Goal: Information Seeking & Learning: Learn about a topic

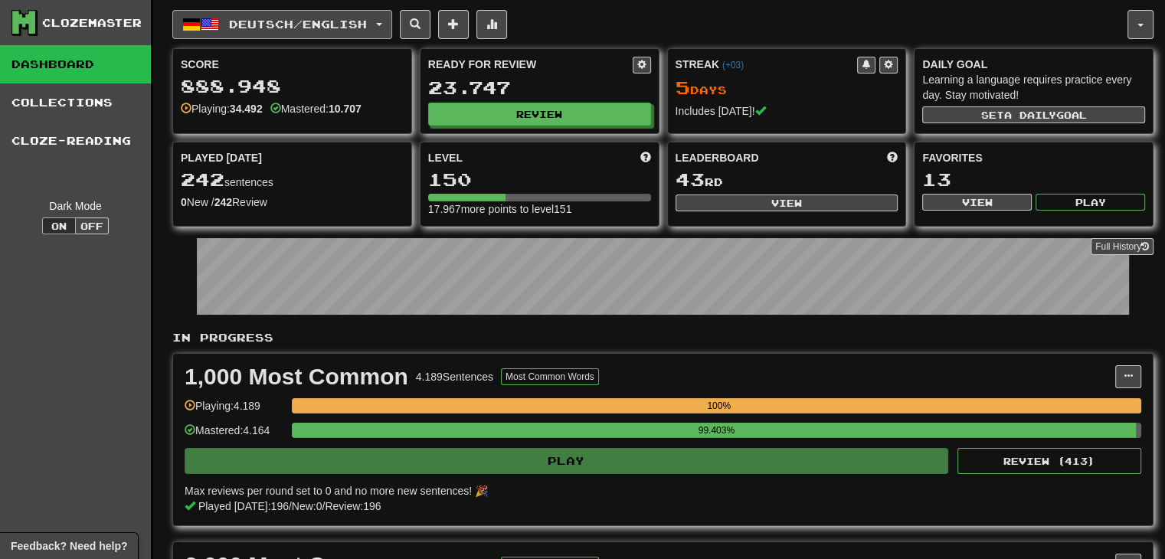
click at [296, 30] on span "Deutsch / English" at bounding box center [298, 24] width 138 height 13
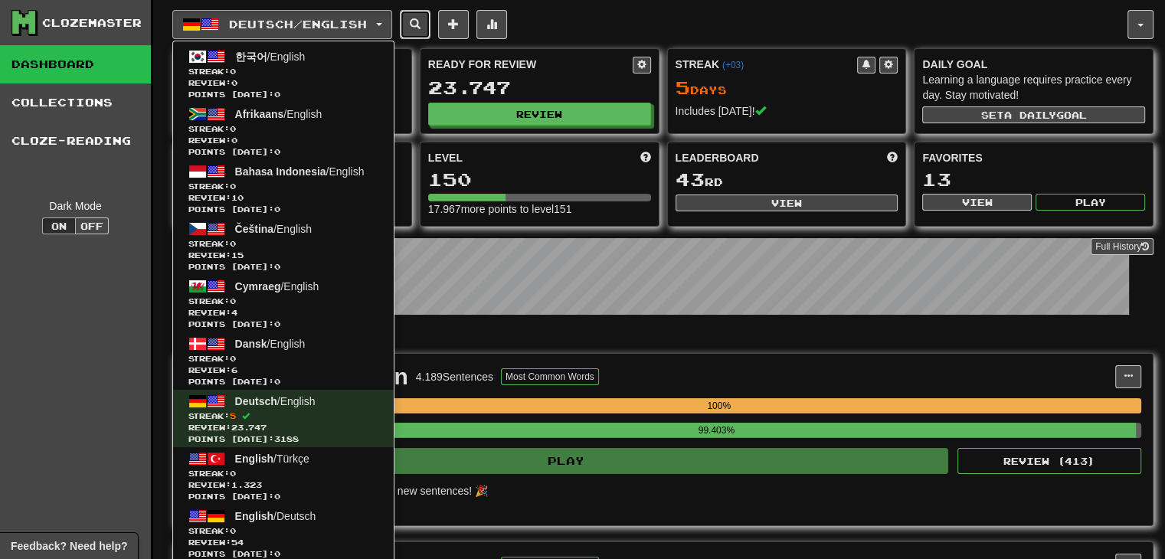
click at [413, 28] on button at bounding box center [415, 24] width 31 height 29
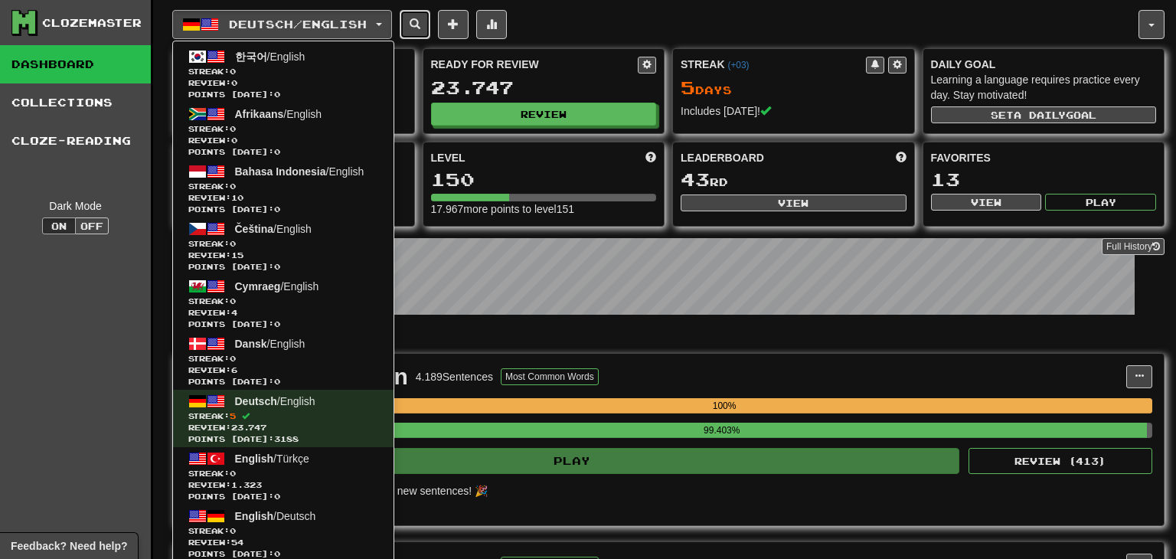
select select "****"
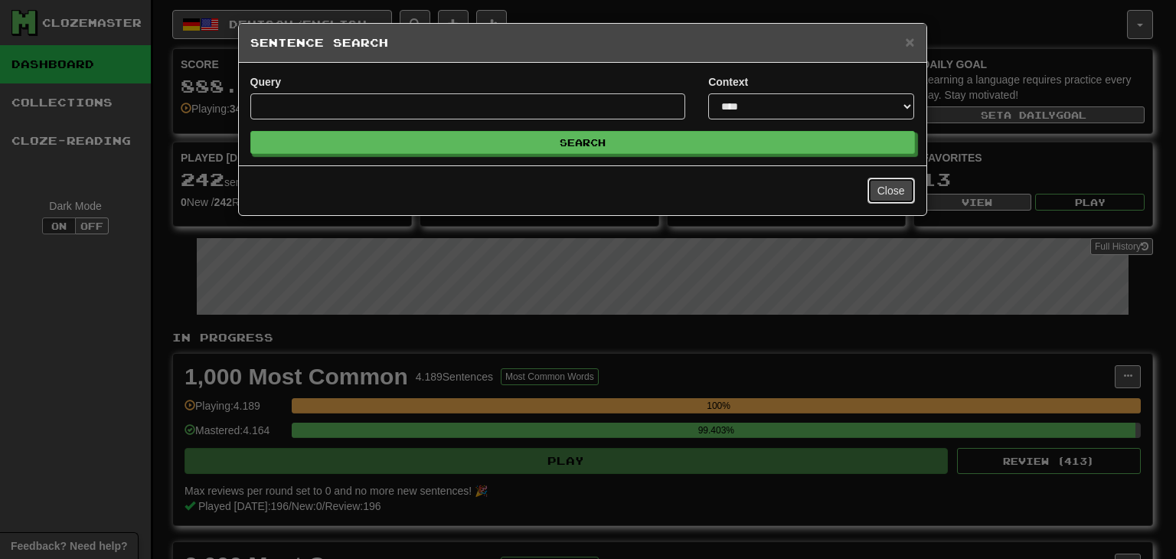
click at [913, 192] on button "Close" at bounding box center [891, 191] width 47 height 26
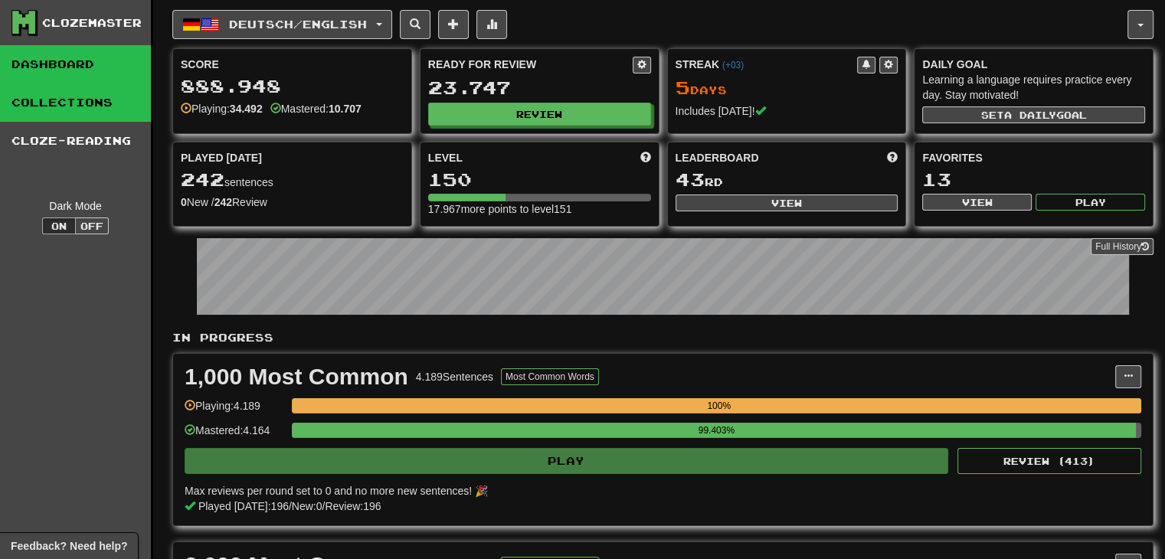
click at [91, 87] on link "Collections" at bounding box center [75, 102] width 151 height 38
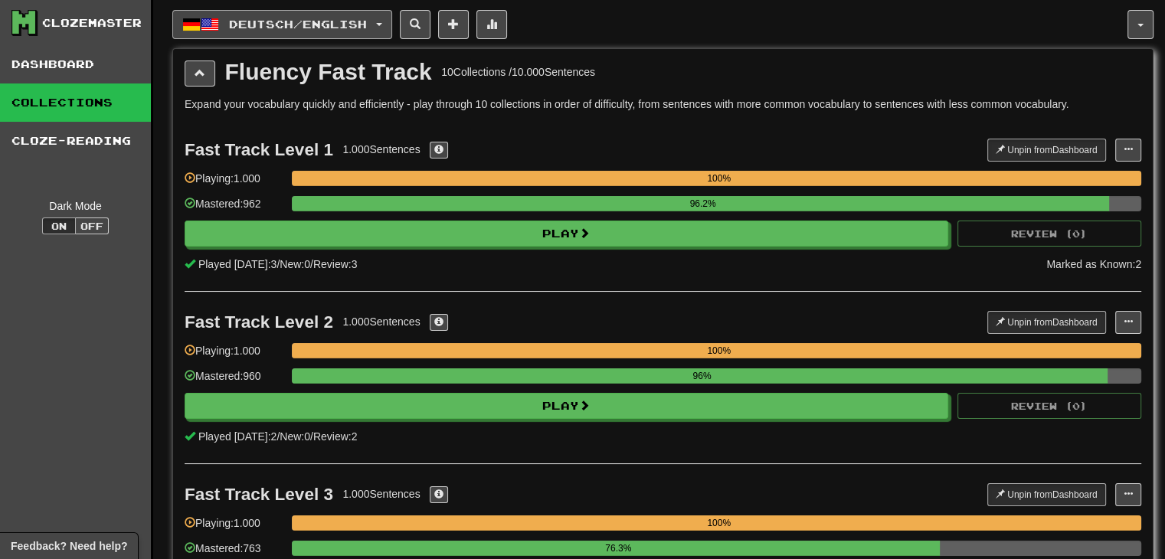
click at [263, 22] on span "Deutsch / English" at bounding box center [298, 24] width 138 height 13
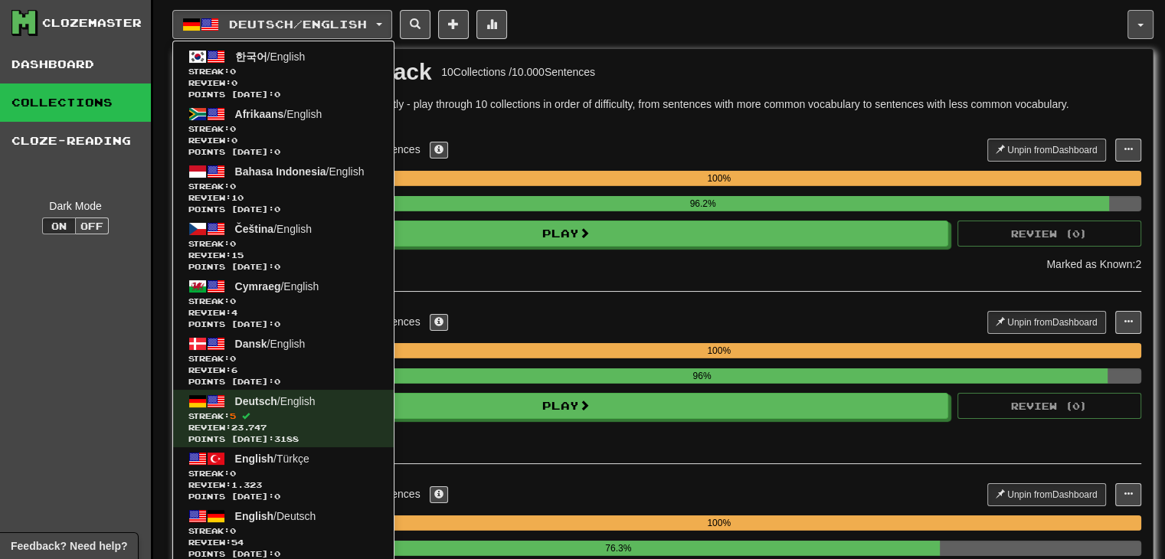
click at [1142, 27] on button "button" at bounding box center [1140, 24] width 26 height 29
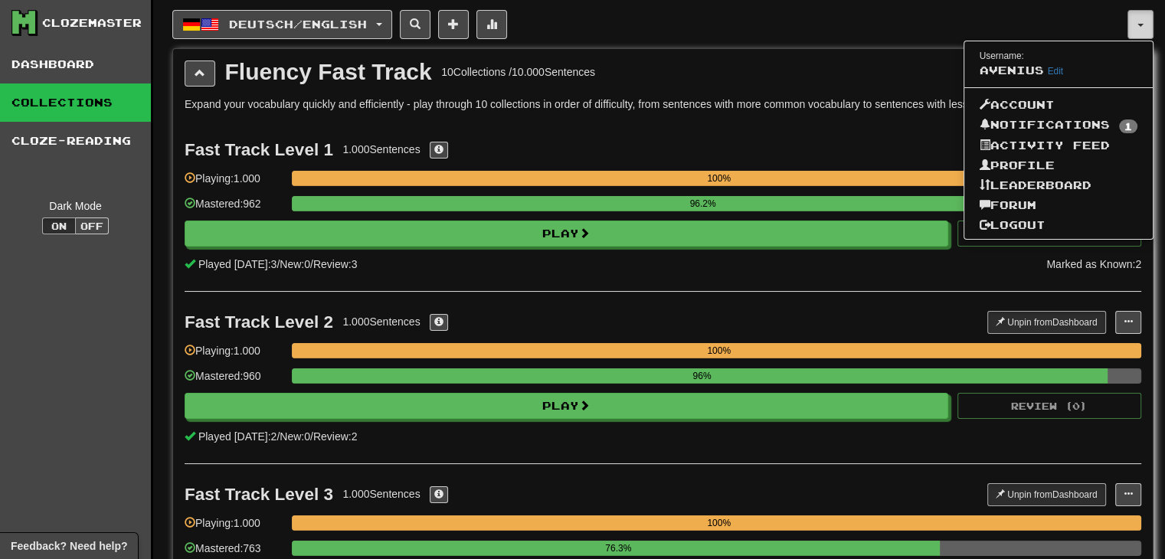
click at [1140, 27] on button "button" at bounding box center [1140, 24] width 26 height 29
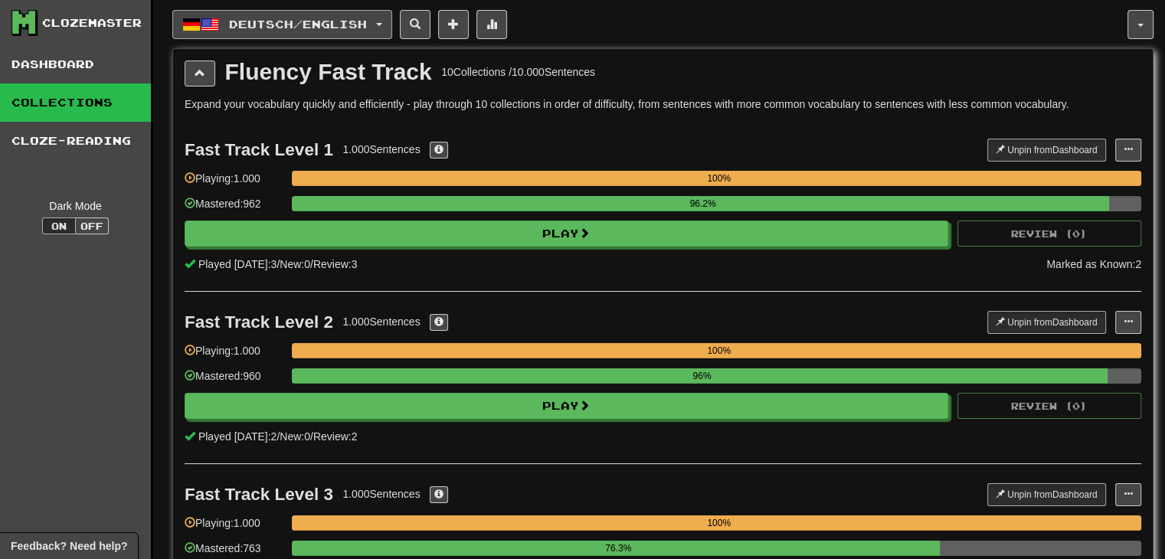
click at [270, 18] on span "Deutsch / English" at bounding box center [298, 24] width 138 height 13
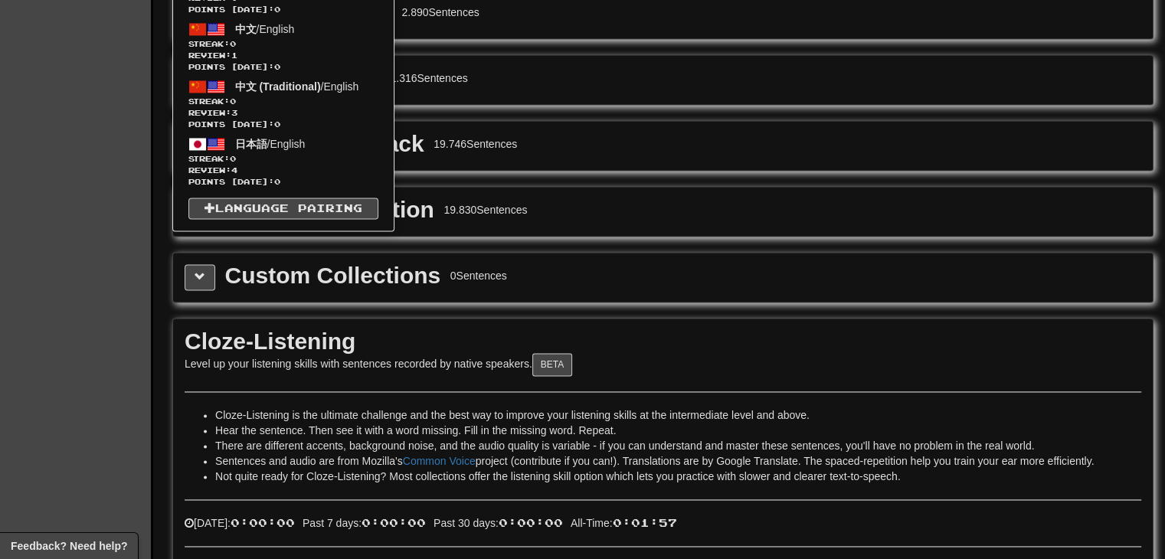
scroll to position [2190, 0]
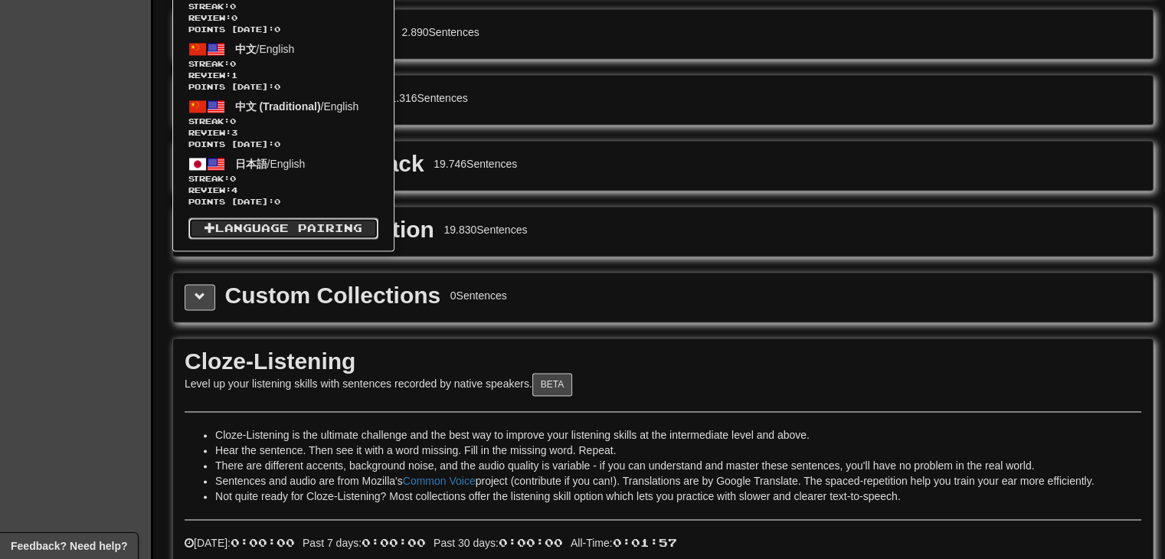
click at [277, 231] on link "Language Pairing" at bounding box center [283, 227] width 190 height 21
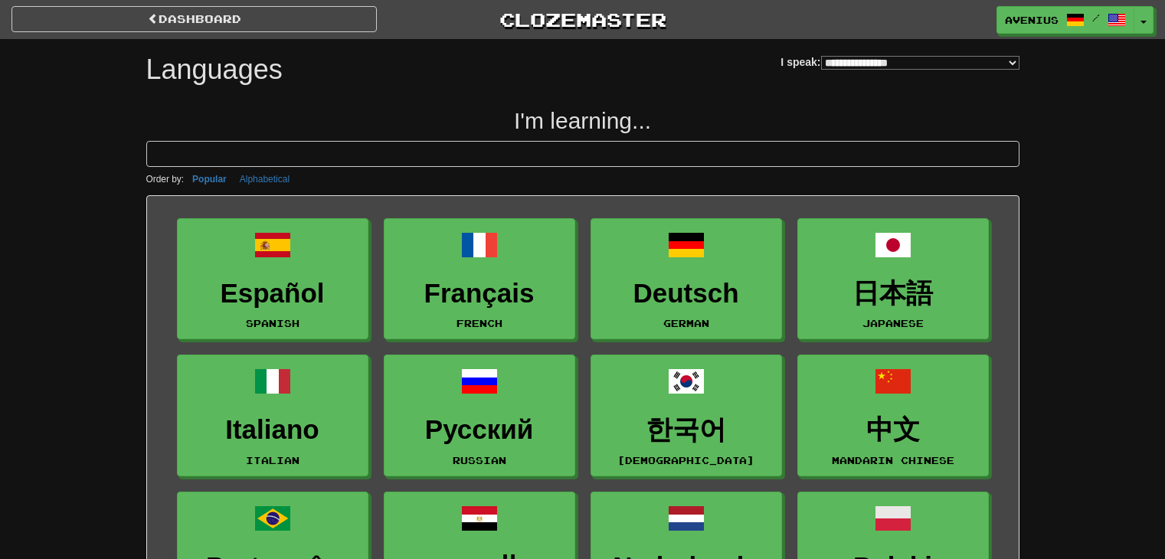
select select "*******"
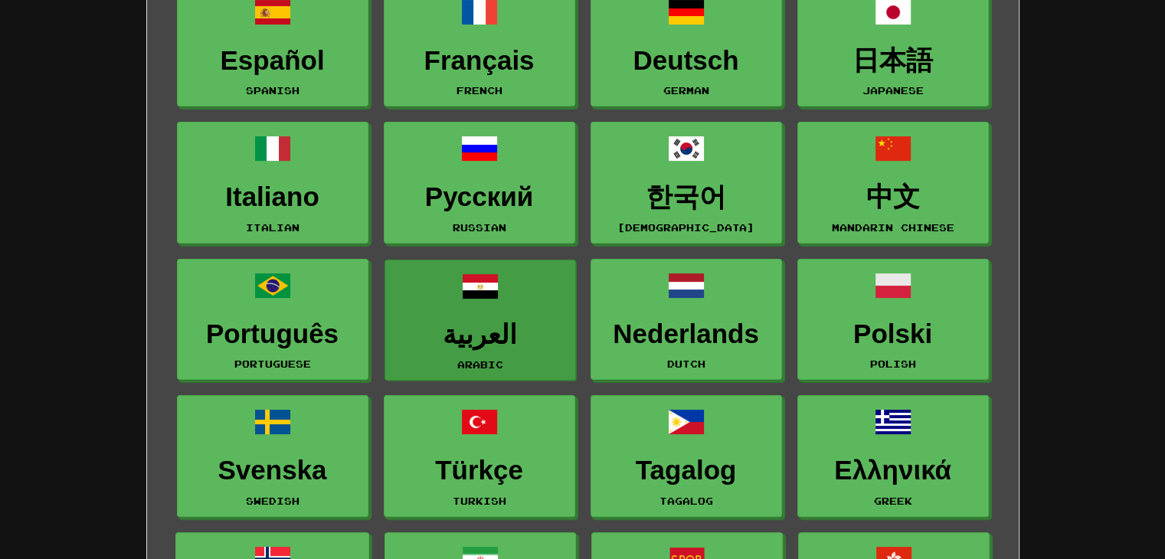
scroll to position [230, 0]
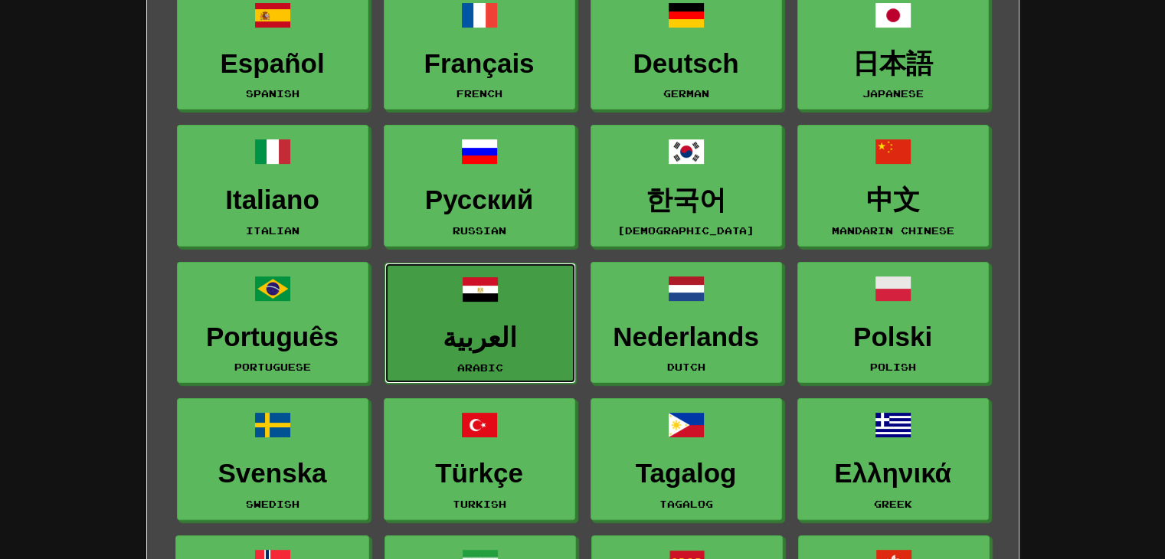
click at [512, 341] on h3 "العربية" at bounding box center [480, 338] width 175 height 30
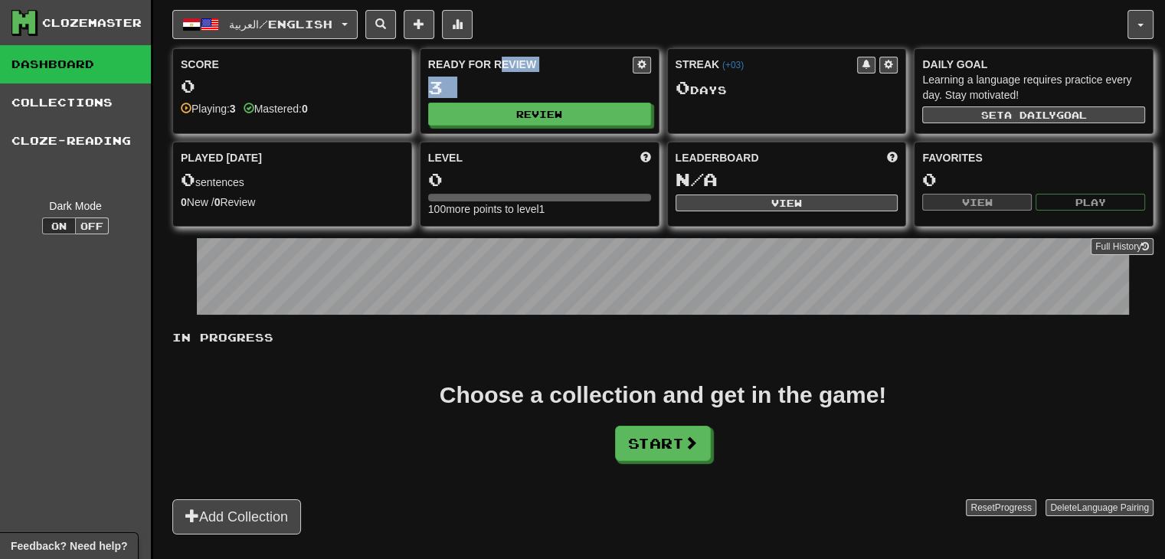
drag, startPoint x: 493, startPoint y: 99, endPoint x: 499, endPoint y: 60, distance: 38.7
click at [499, 60] on div "Ready for Review 3 Review" at bounding box center [539, 91] width 238 height 84
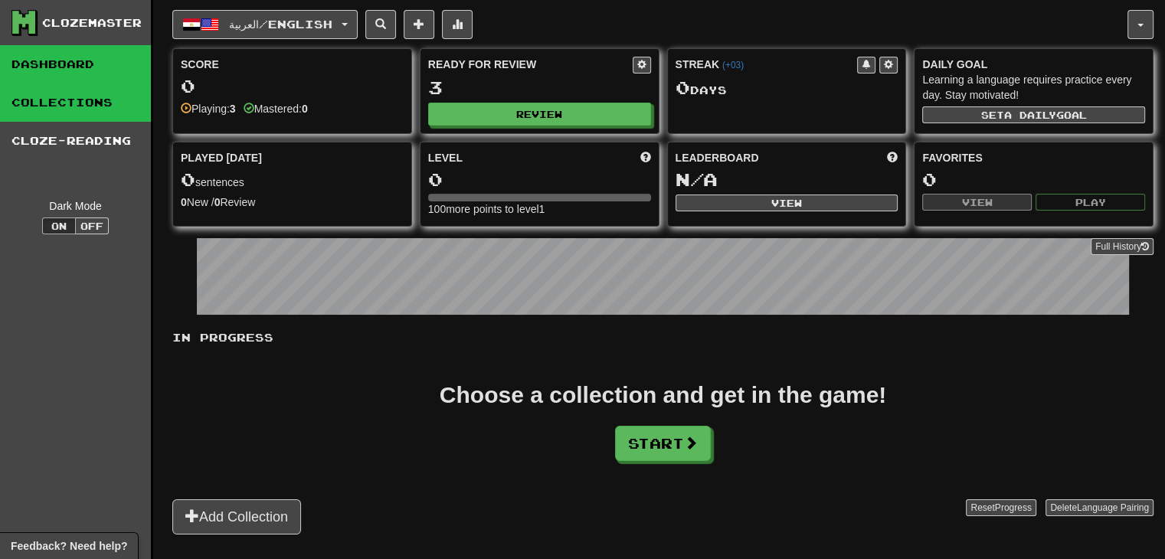
click at [50, 105] on link "Collections" at bounding box center [75, 102] width 151 height 38
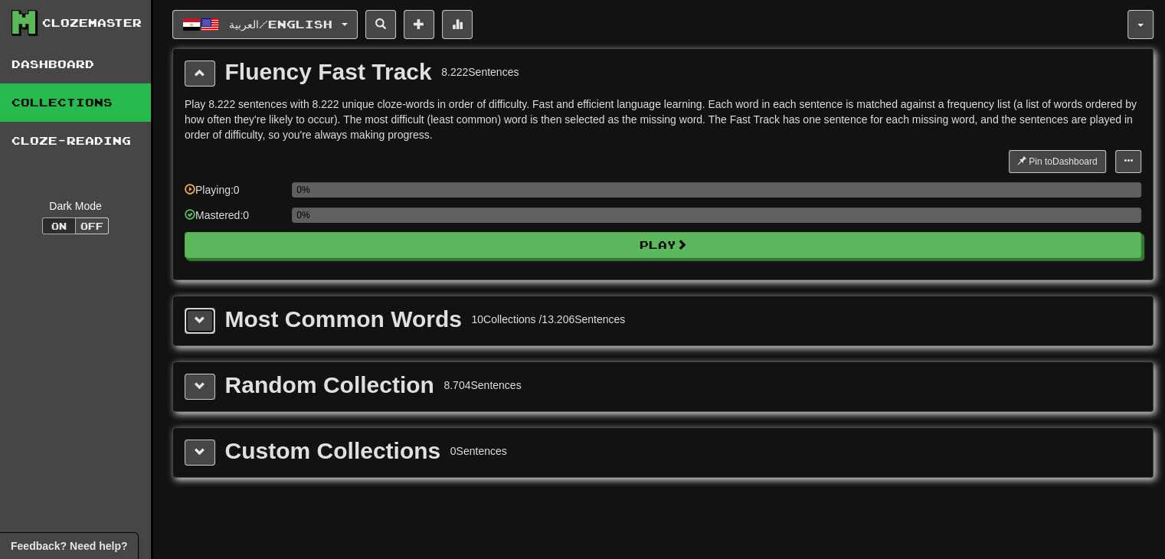
click at [195, 321] on span at bounding box center [200, 320] width 11 height 11
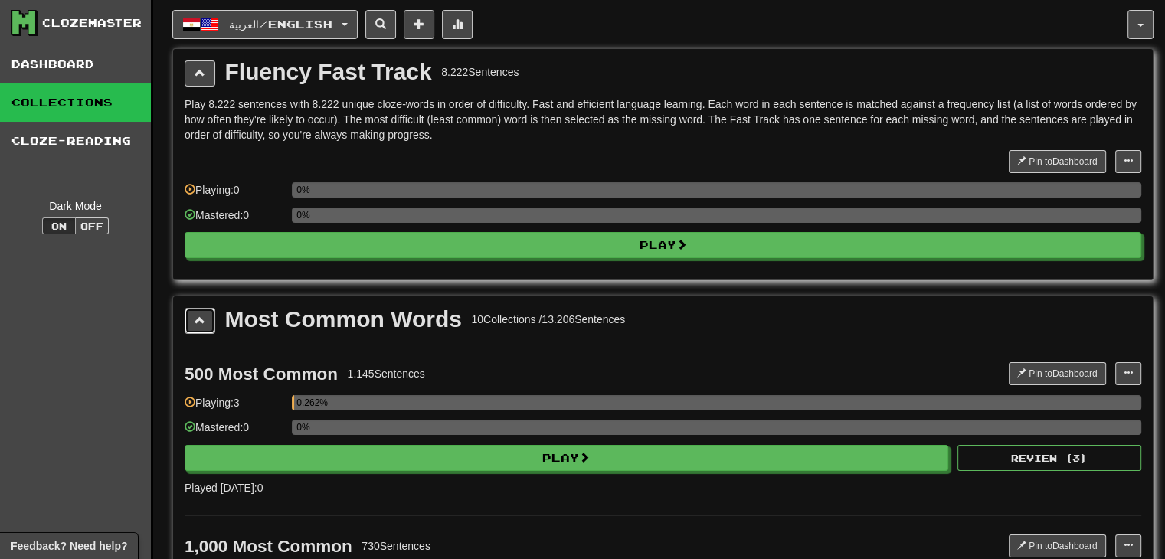
click at [193, 318] on button at bounding box center [200, 321] width 31 height 26
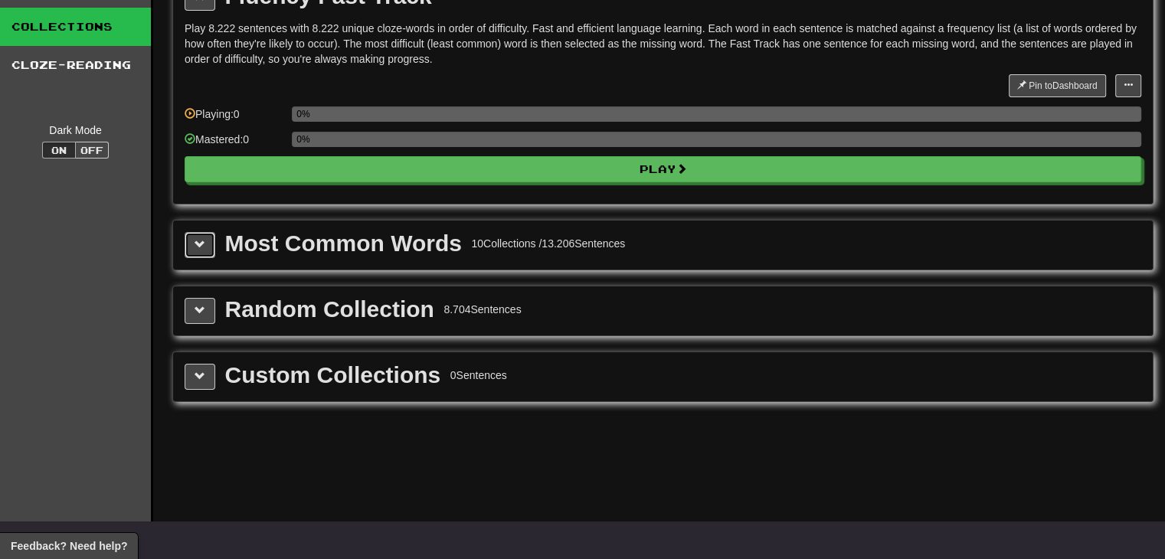
scroll to position [77, 0]
click at [191, 374] on button at bounding box center [200, 376] width 31 height 26
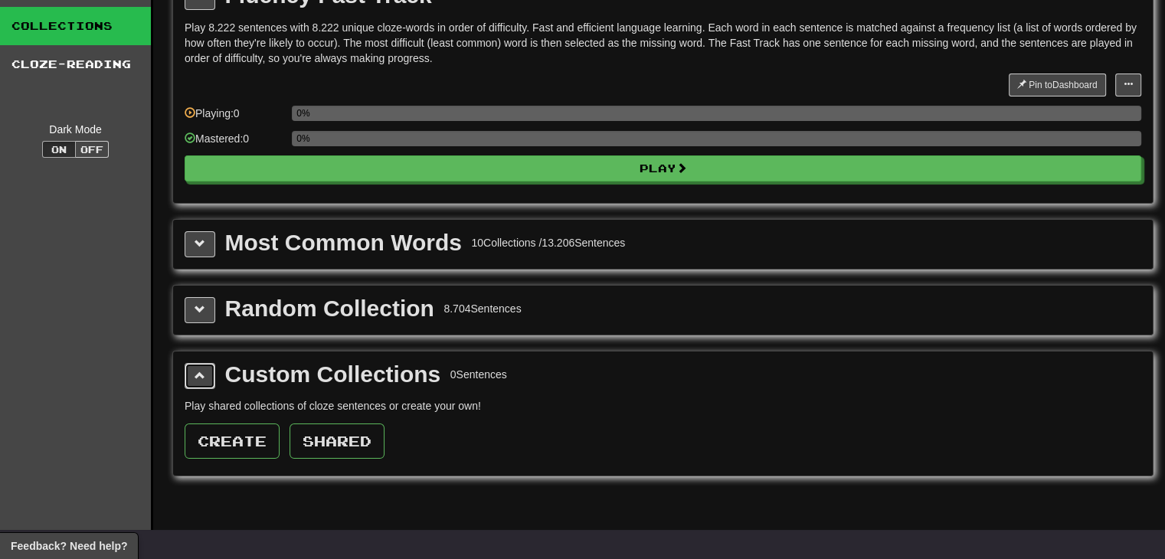
click at [192, 368] on button at bounding box center [200, 376] width 31 height 26
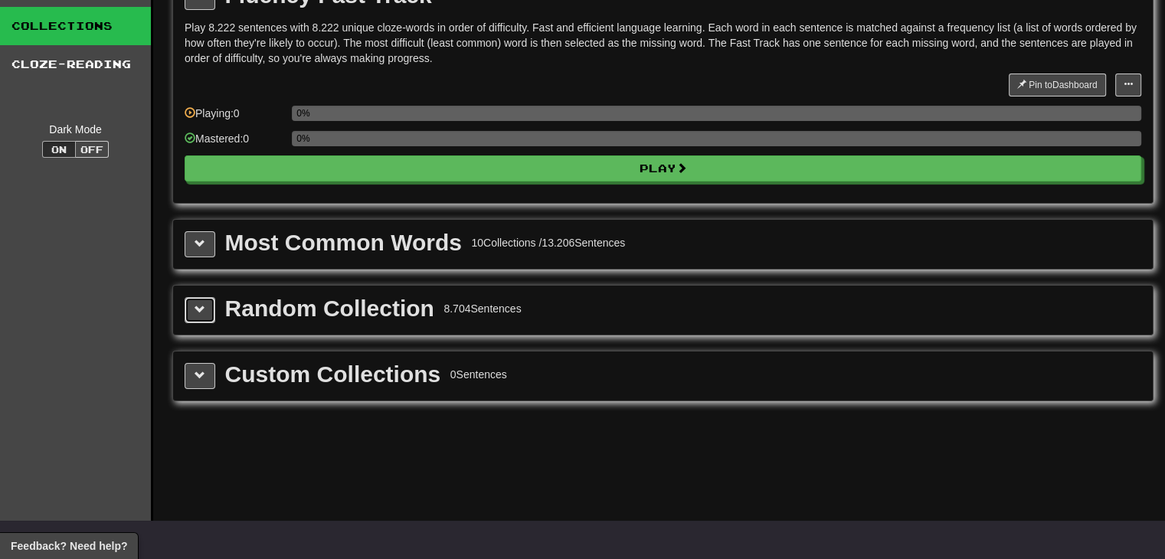
click at [201, 316] on button at bounding box center [200, 310] width 31 height 26
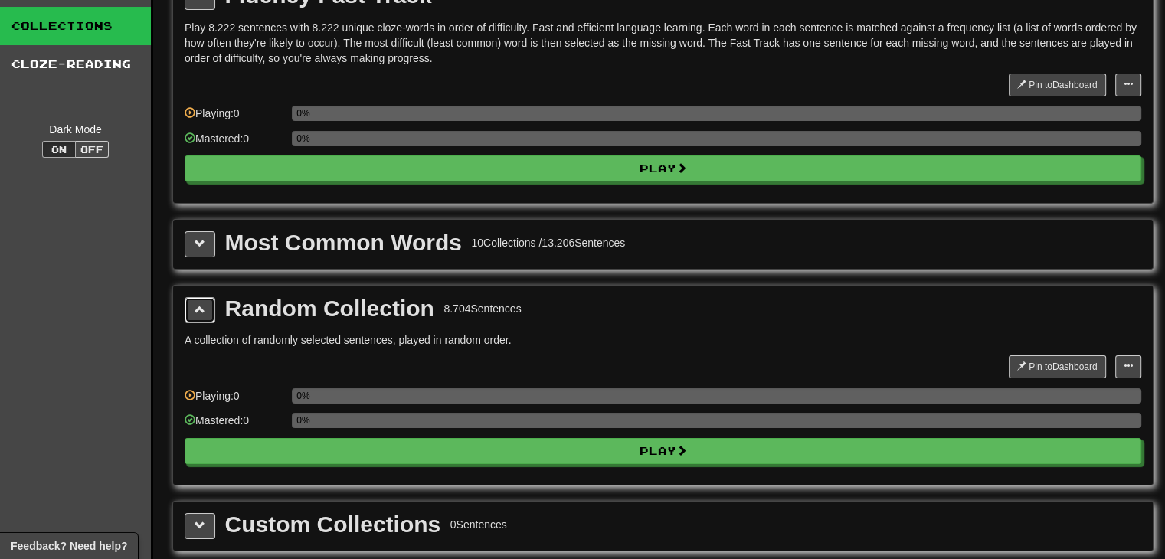
drag, startPoint x: 199, startPoint y: 307, endPoint x: 205, endPoint y: 250, distance: 57.0
click at [199, 307] on span at bounding box center [200, 309] width 11 height 11
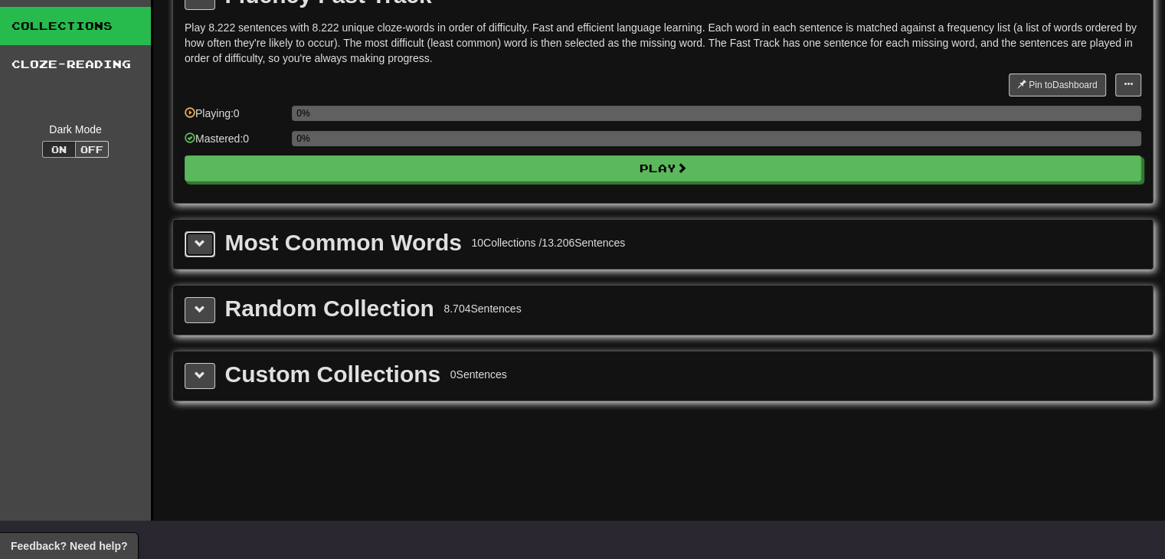
click at [206, 243] on button at bounding box center [200, 244] width 31 height 26
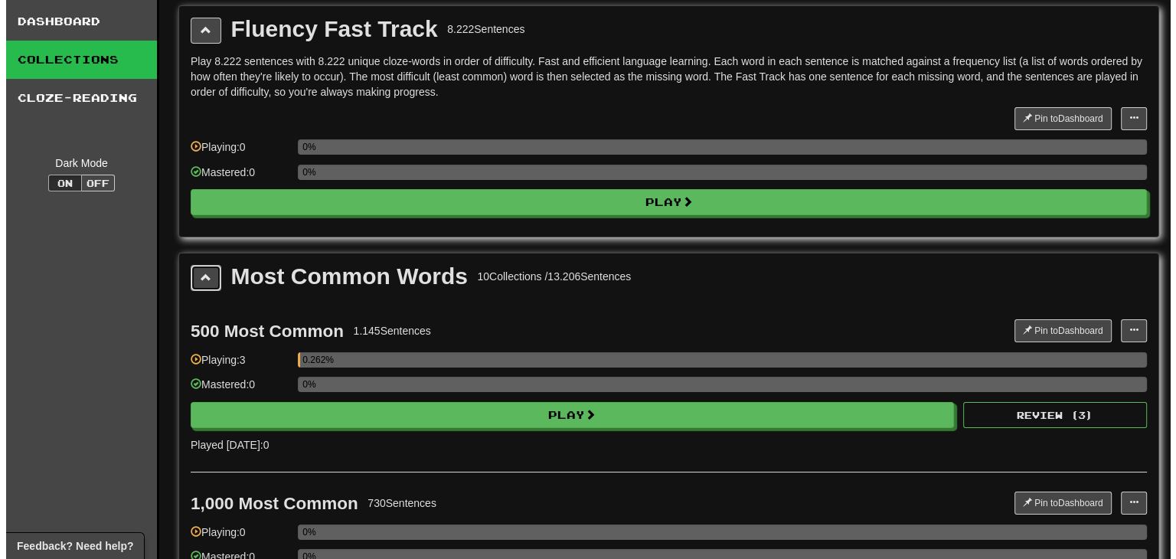
scroll to position [0, 0]
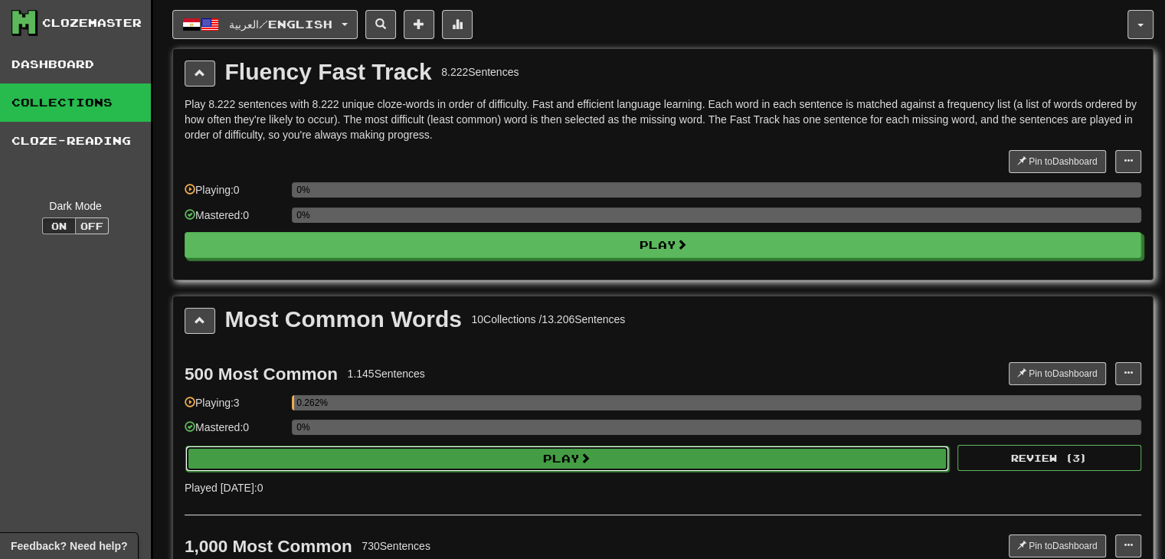
click at [329, 446] on button "Play" at bounding box center [567, 459] width 764 height 26
select select "**"
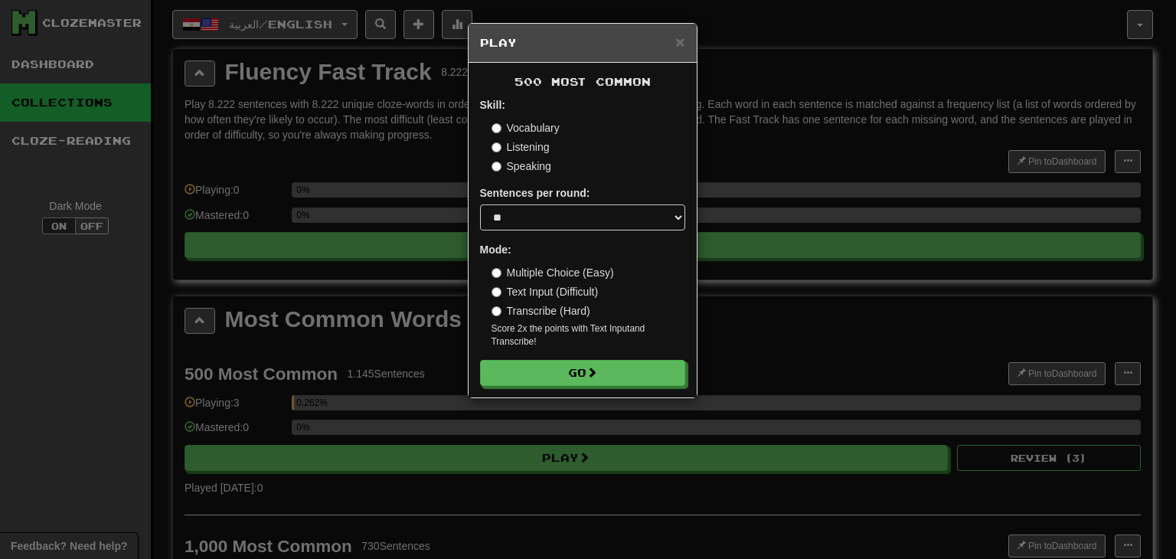
click at [539, 126] on label "Vocabulary" at bounding box center [526, 127] width 68 height 15
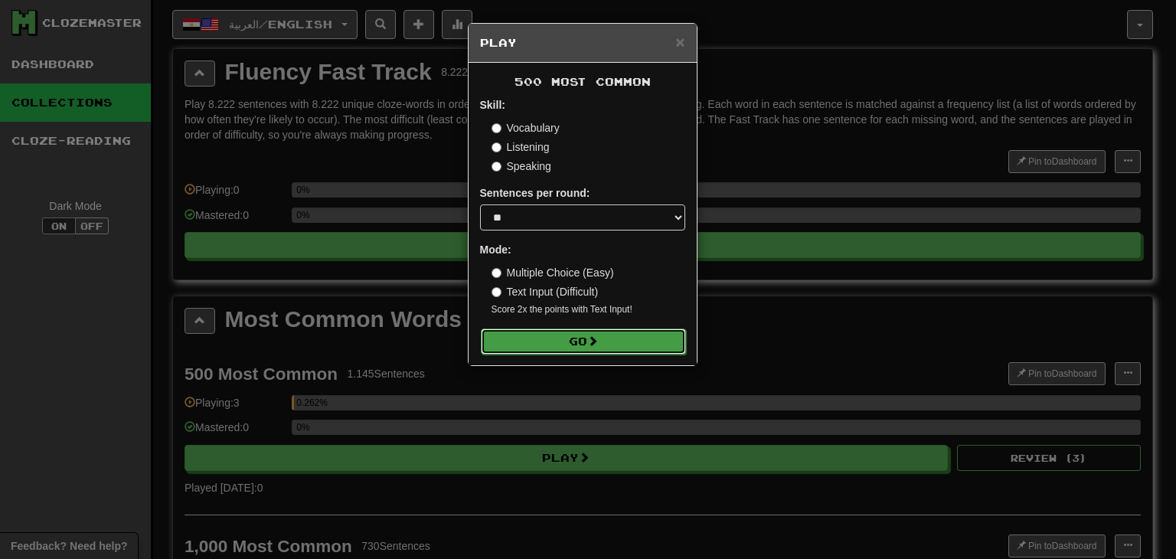
click at [586, 341] on button "Go" at bounding box center [583, 342] width 205 height 26
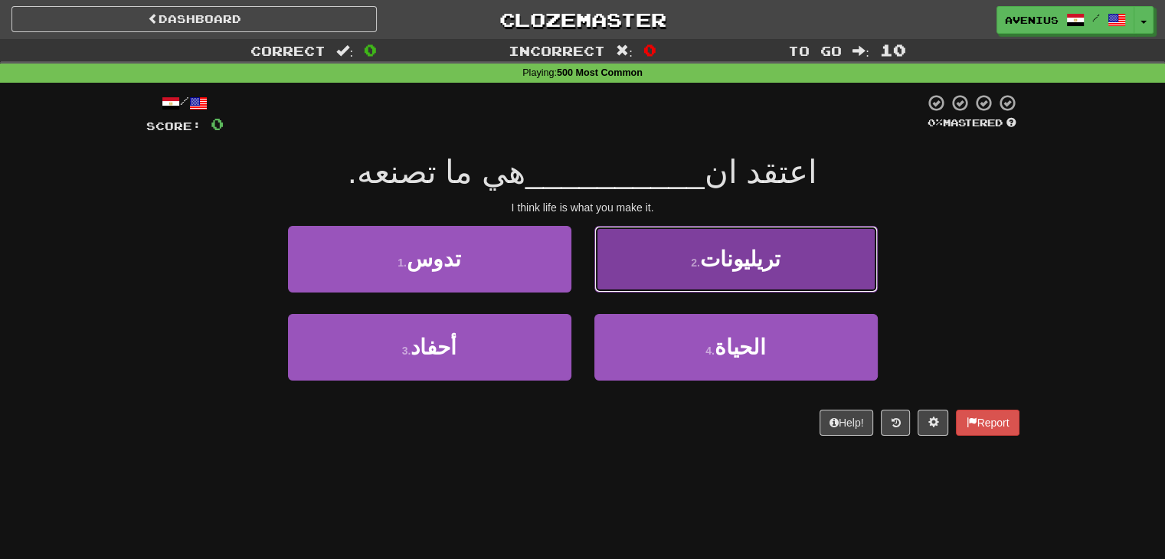
click at [684, 275] on button "2 . تريليونات" at bounding box center [735, 259] width 283 height 67
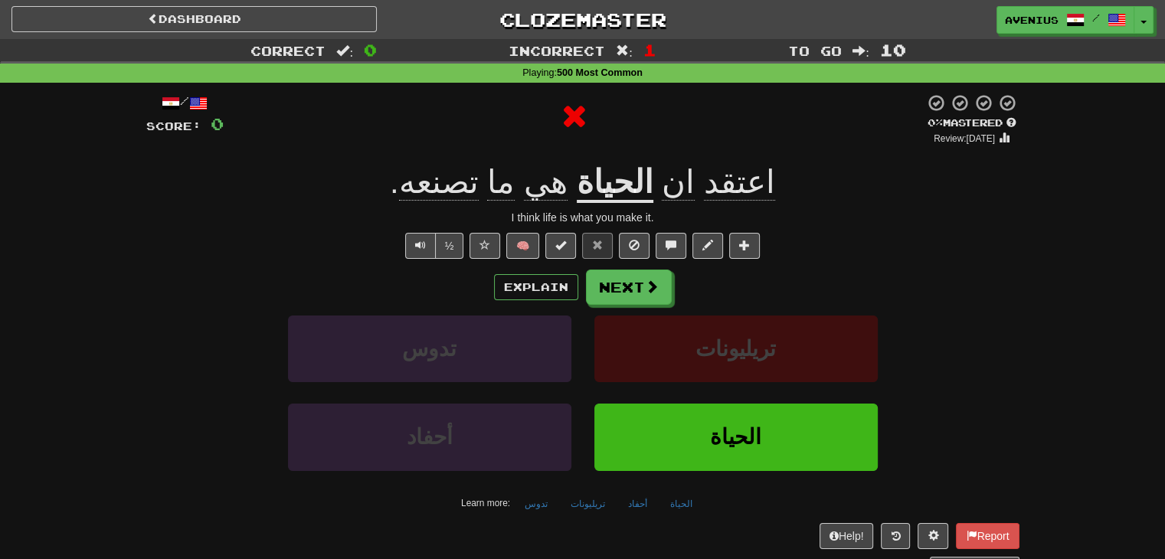
click at [695, 187] on span "اعتقد" at bounding box center [678, 182] width 33 height 37
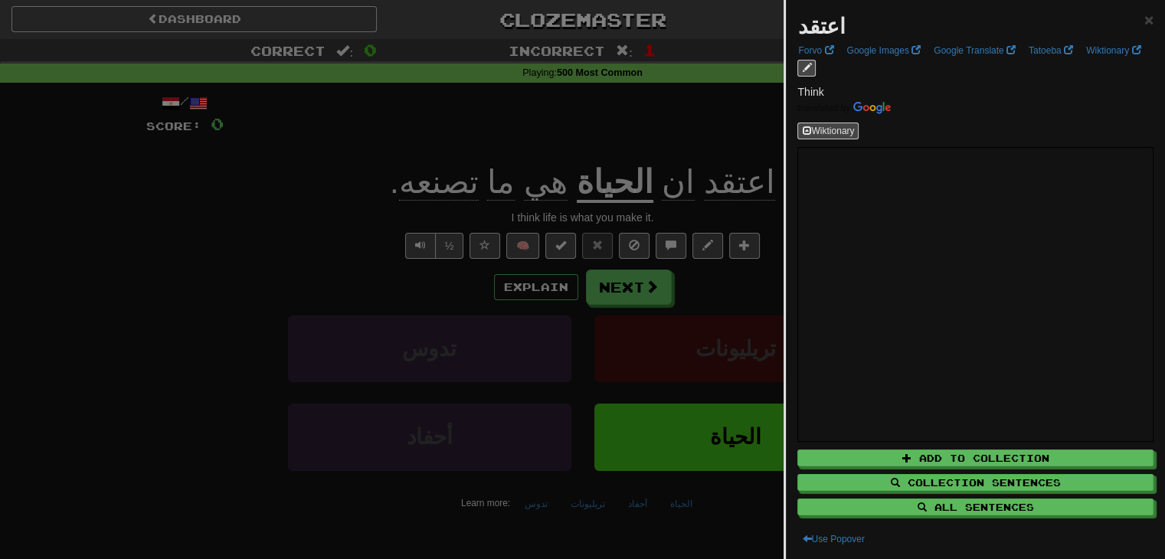
click at [719, 183] on div at bounding box center [582, 279] width 1165 height 559
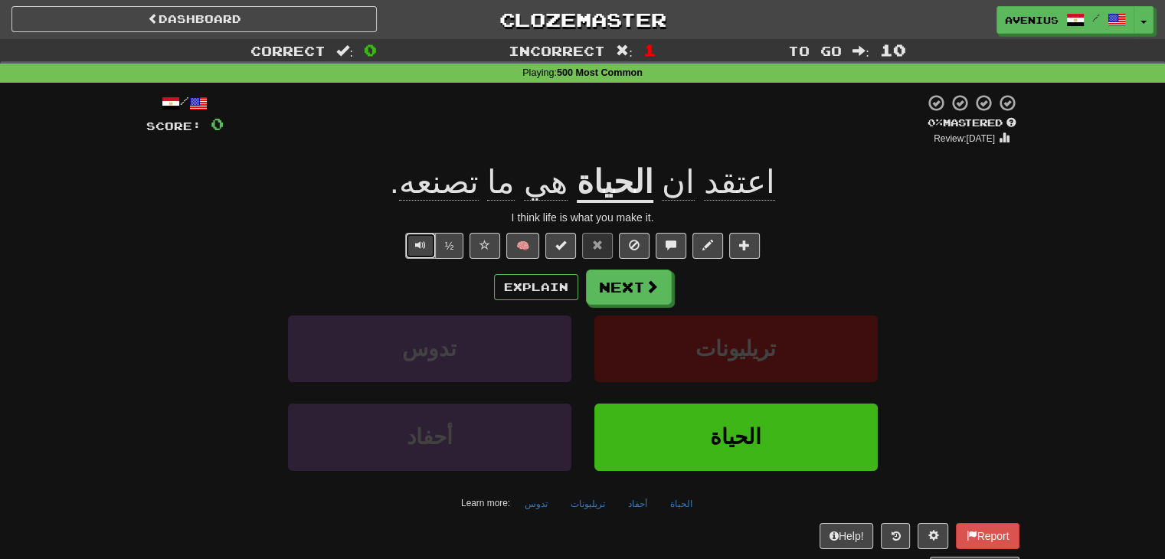
click at [430, 245] on button "Text-to-speech controls" at bounding box center [420, 246] width 31 height 26
click at [409, 243] on button "Text-to-speech controls" at bounding box center [420, 246] width 31 height 26
click at [405, 240] on button "Text-to-speech controls" at bounding box center [420, 246] width 31 height 26
click at [615, 283] on button "Next" at bounding box center [630, 287] width 86 height 35
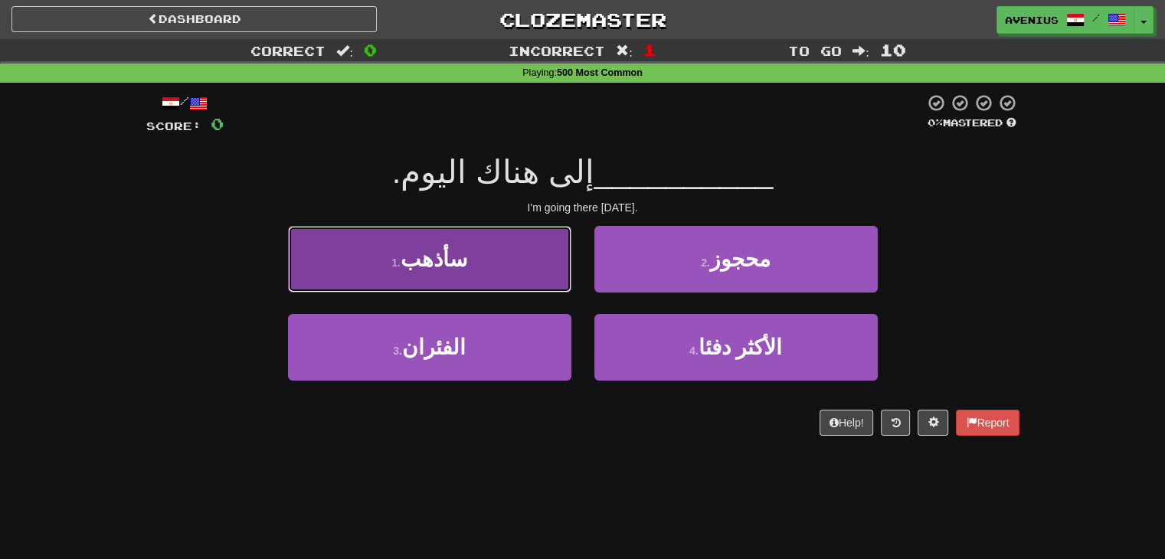
click at [535, 267] on button "1 . سأذهب" at bounding box center [429, 259] width 283 height 67
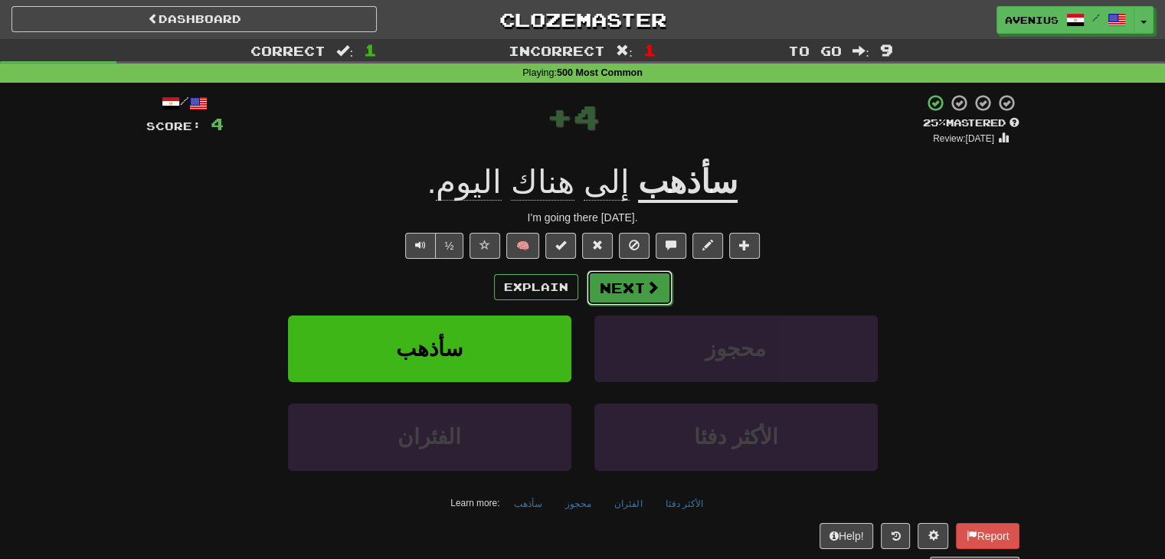
click at [616, 288] on button "Next" at bounding box center [630, 287] width 86 height 35
